Goal: Complete application form

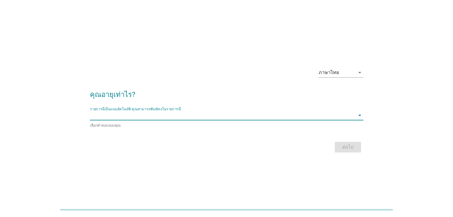
click at [248, 117] on input "รายการนี้เป็นแบบอัตโนมัติ คุณสามารถพิมพ์ลงในรายการนี้" at bounding box center [222, 116] width 265 height 10
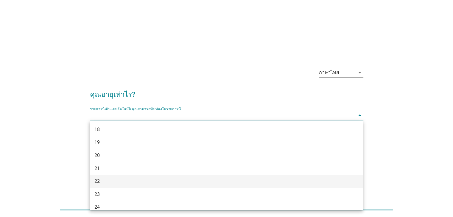
click at [111, 181] on div "22" at bounding box center [215, 181] width 242 height 7
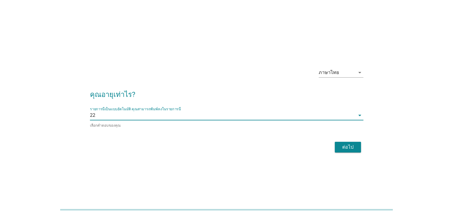
type input "1"
click at [116, 117] on input "1" at bounding box center [225, 116] width 260 height 10
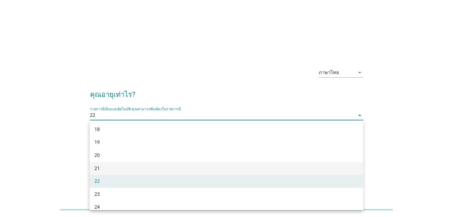
click at [113, 169] on div "21" at bounding box center [215, 168] width 242 height 7
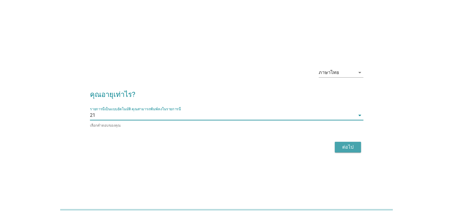
click at [343, 145] on div "ต่อไป" at bounding box center [348, 147] width 17 height 7
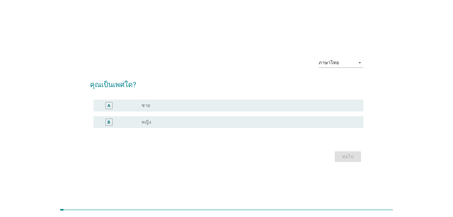
click at [331, 124] on div "radio_button_unchecked หญิง" at bounding box center [247, 122] width 212 height 6
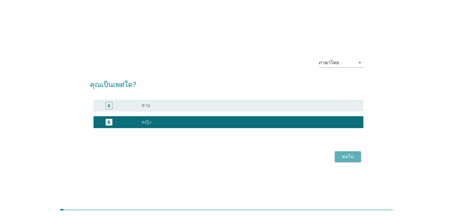
click at [347, 155] on div "ต่อไป" at bounding box center [348, 156] width 17 height 7
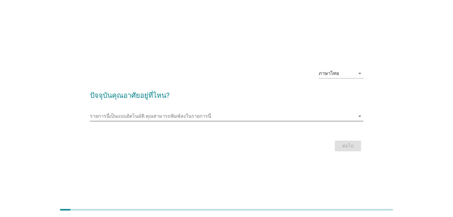
click at [350, 116] on input "รายการนี้เป็นแบบอัตโนมัติ คุณสามารถพิมพ์ลงในรายการนี้" at bounding box center [222, 117] width 265 height 10
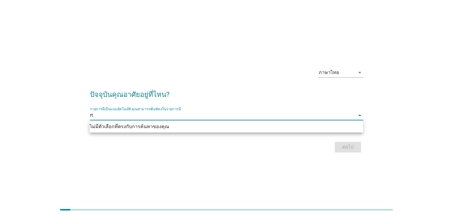
type input "r"
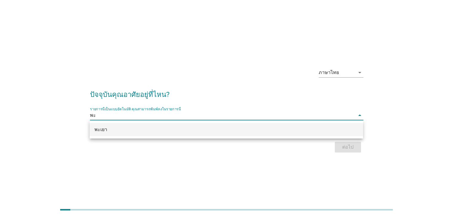
type input "พะเ"
click at [204, 126] on div "พะเยา" at bounding box center [226, 129] width 273 height 13
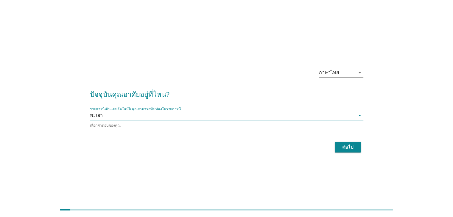
click at [343, 146] on div "ต่อไป" at bounding box center [348, 147] width 17 height 7
